Goal: Check status: Check status

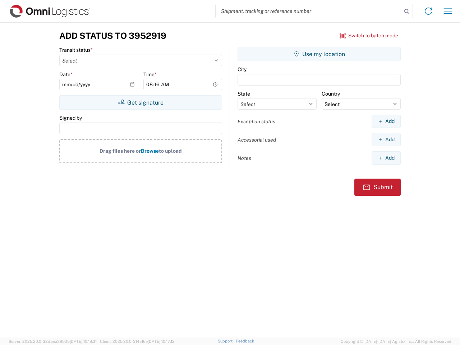
click at [308, 11] on input "search" at bounding box center [308, 11] width 186 height 14
click at [406, 11] on icon at bounding box center [406, 11] width 10 height 10
click at [428, 11] on icon at bounding box center [427, 10] width 11 height 11
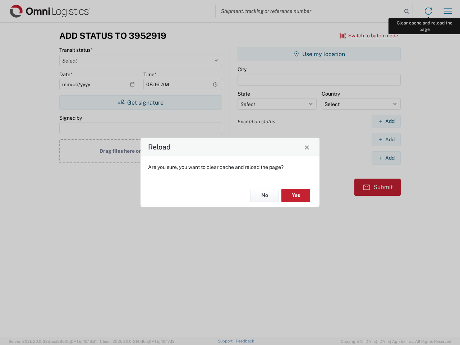
click at [447, 11] on div "Reload Are you sure, you want to clear cache and reload the page? No Yes" at bounding box center [230, 172] width 460 height 345
click at [369, 36] on div "Reload Are you sure, you want to clear cache and reload the page? No Yes" at bounding box center [230, 172] width 460 height 345
click at [140, 102] on div "Reload Are you sure, you want to clear cache and reload the page? No Yes" at bounding box center [230, 172] width 460 height 345
click at [319, 54] on div "Reload Are you sure, you want to clear cache and reload the page? No Yes" at bounding box center [230, 172] width 460 height 345
click at [386, 121] on div "Reload Are you sure, you want to clear cache and reload the page? No Yes" at bounding box center [230, 172] width 460 height 345
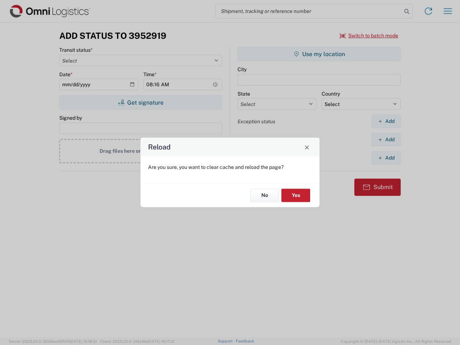
click at [386, 139] on div "Reload Are you sure, you want to clear cache and reload the page? No Yes" at bounding box center [230, 172] width 460 height 345
click at [386, 158] on div "Reload Are you sure, you want to clear cache and reload the page? No Yes" at bounding box center [230, 172] width 460 height 345
